Goal: Task Accomplishment & Management: Manage account settings

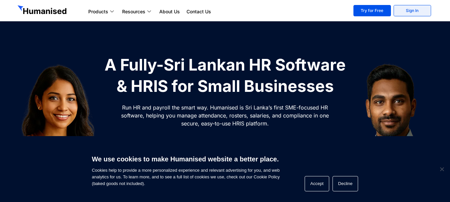
click at [421, 13] on link "Sign In" at bounding box center [413, 10] width 38 height 11
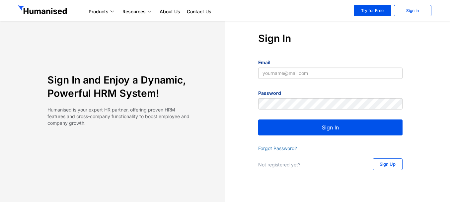
click at [317, 74] on input "Email" at bounding box center [330, 72] width 144 height 11
drag, startPoint x: 0, startPoint y: 0, endPoint x: 317, endPoint y: 74, distance: 325.5
click at [317, 74] on input "Email" at bounding box center [330, 72] width 144 height 11
type input "[EMAIL_ADDRESS][DOMAIN_NAME]"
click at [318, 127] on button "Sign In" at bounding box center [330, 127] width 144 height 16
